Goal: Navigation & Orientation: Understand site structure

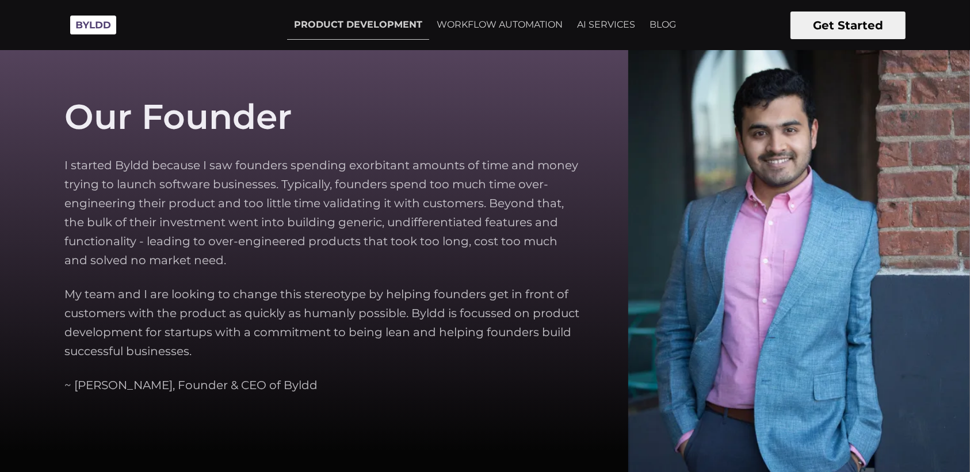
scroll to position [3516, 0]
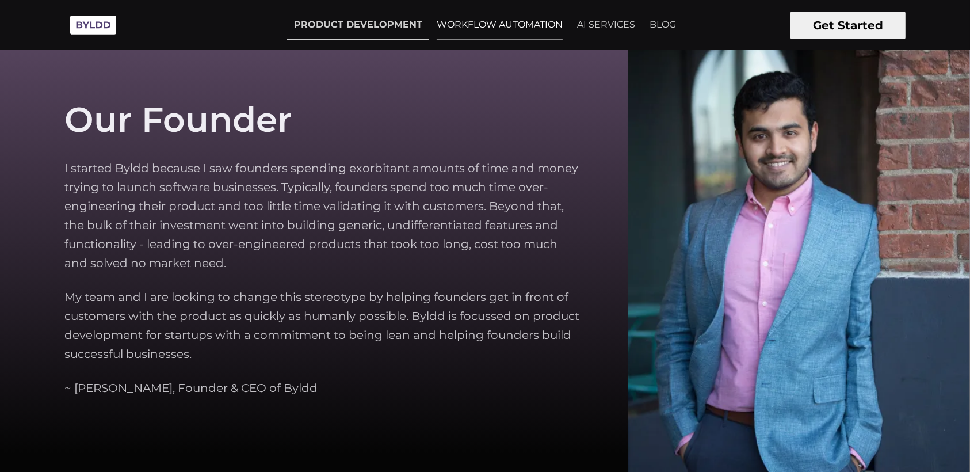
click at [490, 22] on link "WORKFLOW AUTOMATION" at bounding box center [500, 24] width 140 height 29
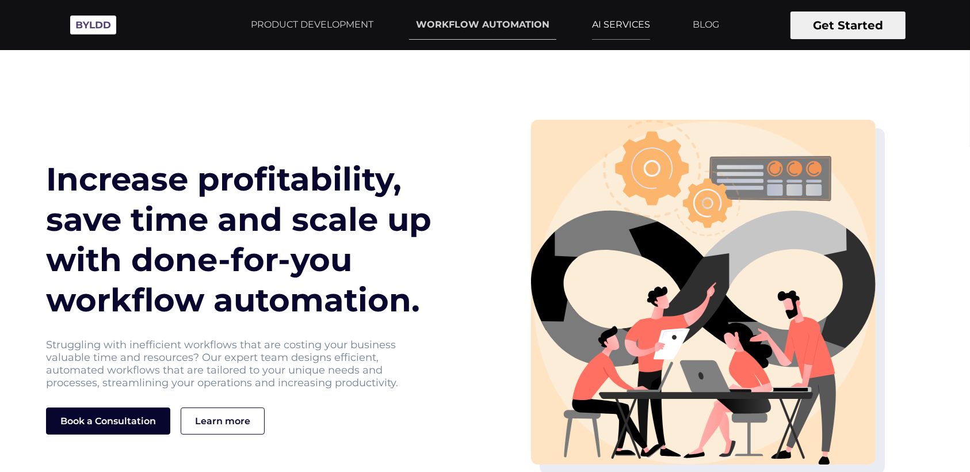
click at [620, 34] on link "AI SERVICES" at bounding box center [621, 24] width 72 height 29
